Goal: Find specific page/section

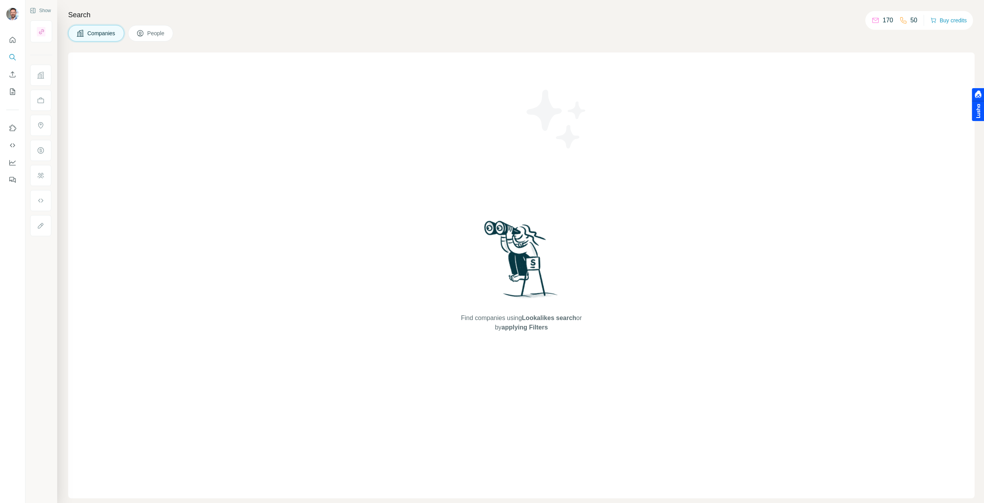
click at [716, 50] on div "Search Companies People Find companies using Lookalikes search or by applying F…" at bounding box center [520, 251] width 926 height 503
click at [968, 473] on icon "Open Intercom Messenger" at bounding box center [966, 470] width 9 height 10
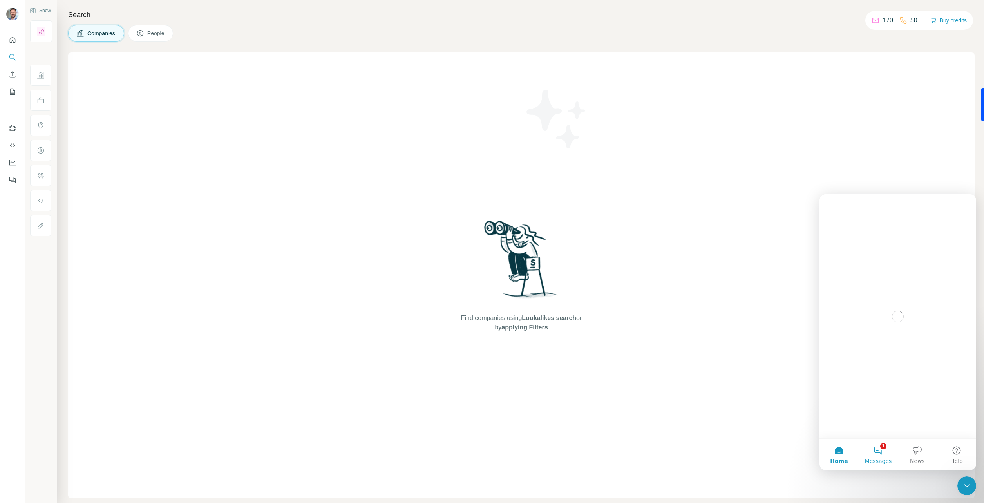
click at [872, 453] on button "1 Messages" at bounding box center [877, 454] width 39 height 31
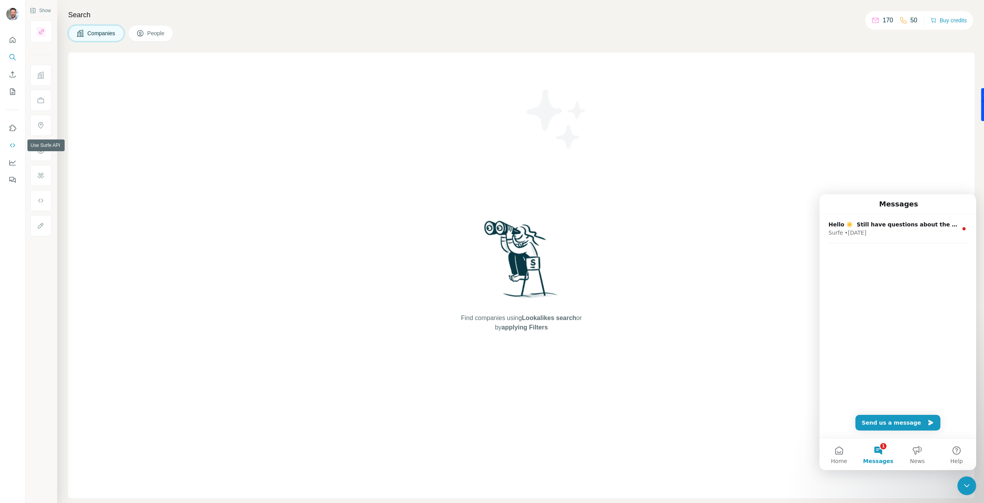
click at [16, 148] on icon "Use Surfe API" at bounding box center [13, 145] width 8 height 8
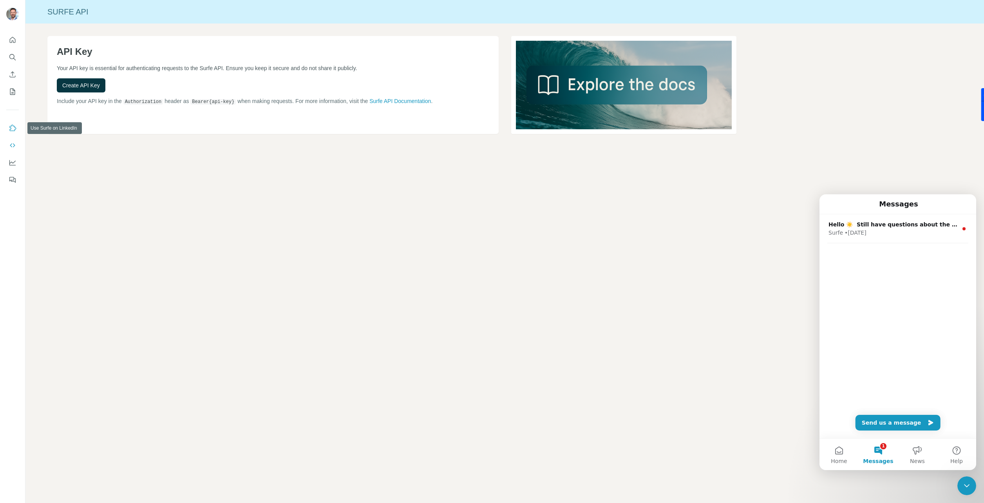
click at [13, 126] on icon "Use Surfe on LinkedIn" at bounding box center [13, 128] width 7 height 6
